Goal: Transaction & Acquisition: Obtain resource

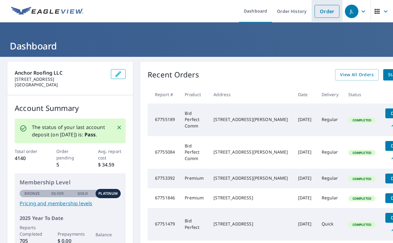
click at [325, 16] on link "Order" at bounding box center [327, 11] width 25 height 13
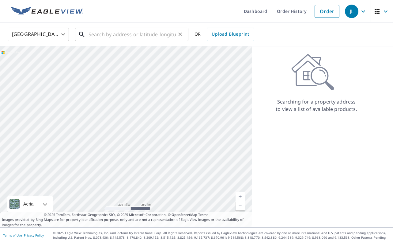
click at [122, 36] on input "text" at bounding box center [132, 34] width 87 height 17
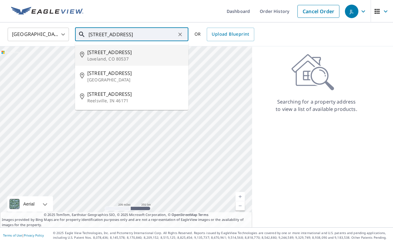
click at [109, 58] on p "Loveland, CO 80537" at bounding box center [135, 59] width 96 height 6
type input "[STREET_ADDRESS]"
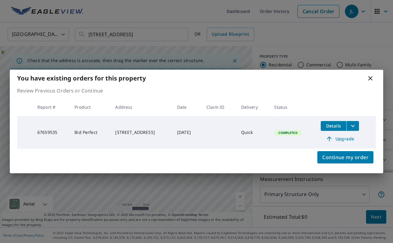
click at [335, 127] on span "Details" at bounding box center [334, 126] width 18 height 6
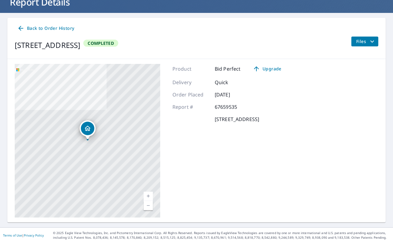
scroll to position [44, 0]
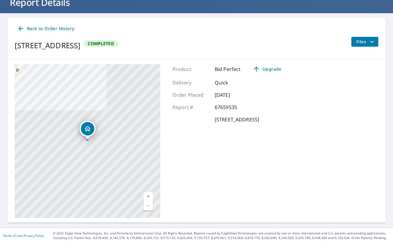
click at [370, 44] on icon "filesDropdownBtn-67659535" at bounding box center [372, 41] width 7 height 7
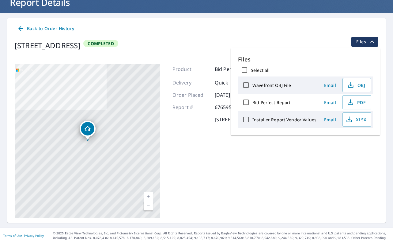
click at [359, 43] on span "Files" at bounding box center [367, 41] width 20 height 7
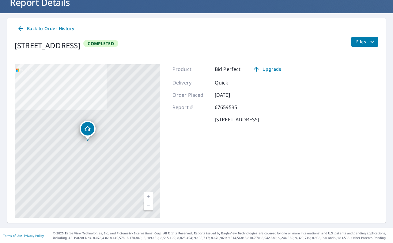
click at [359, 43] on span "Files" at bounding box center [367, 41] width 20 height 7
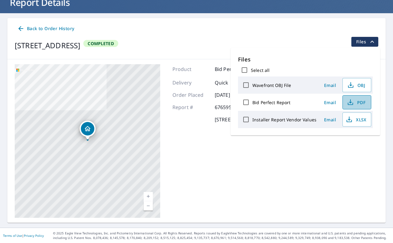
click at [353, 103] on span "PDF" at bounding box center [357, 101] width 20 height 7
